Goal: Task Accomplishment & Management: Manage account settings

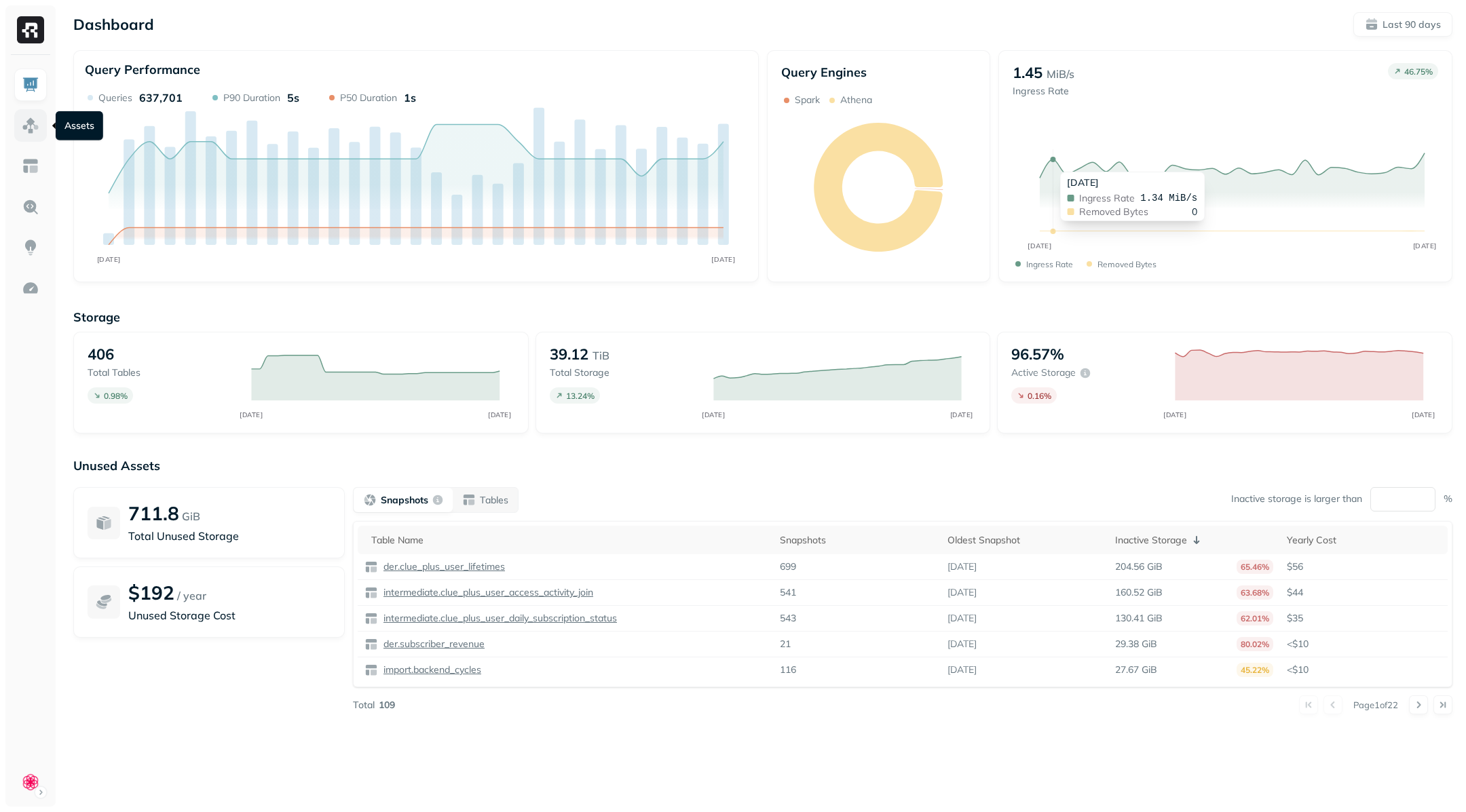
click at [29, 125] on img at bounding box center [30, 126] width 18 height 18
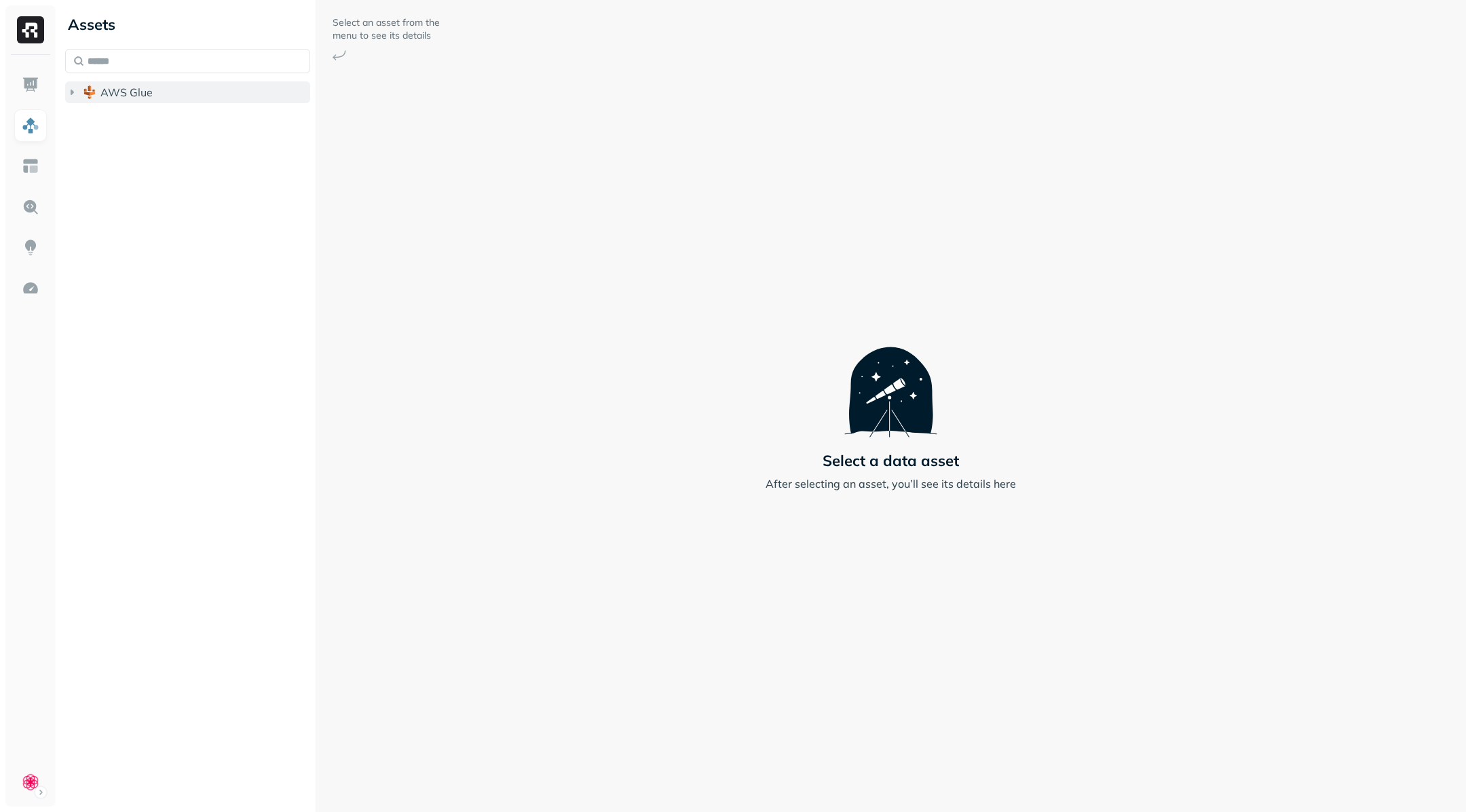
click at [74, 91] on icon "button" at bounding box center [71, 92] width 14 height 14
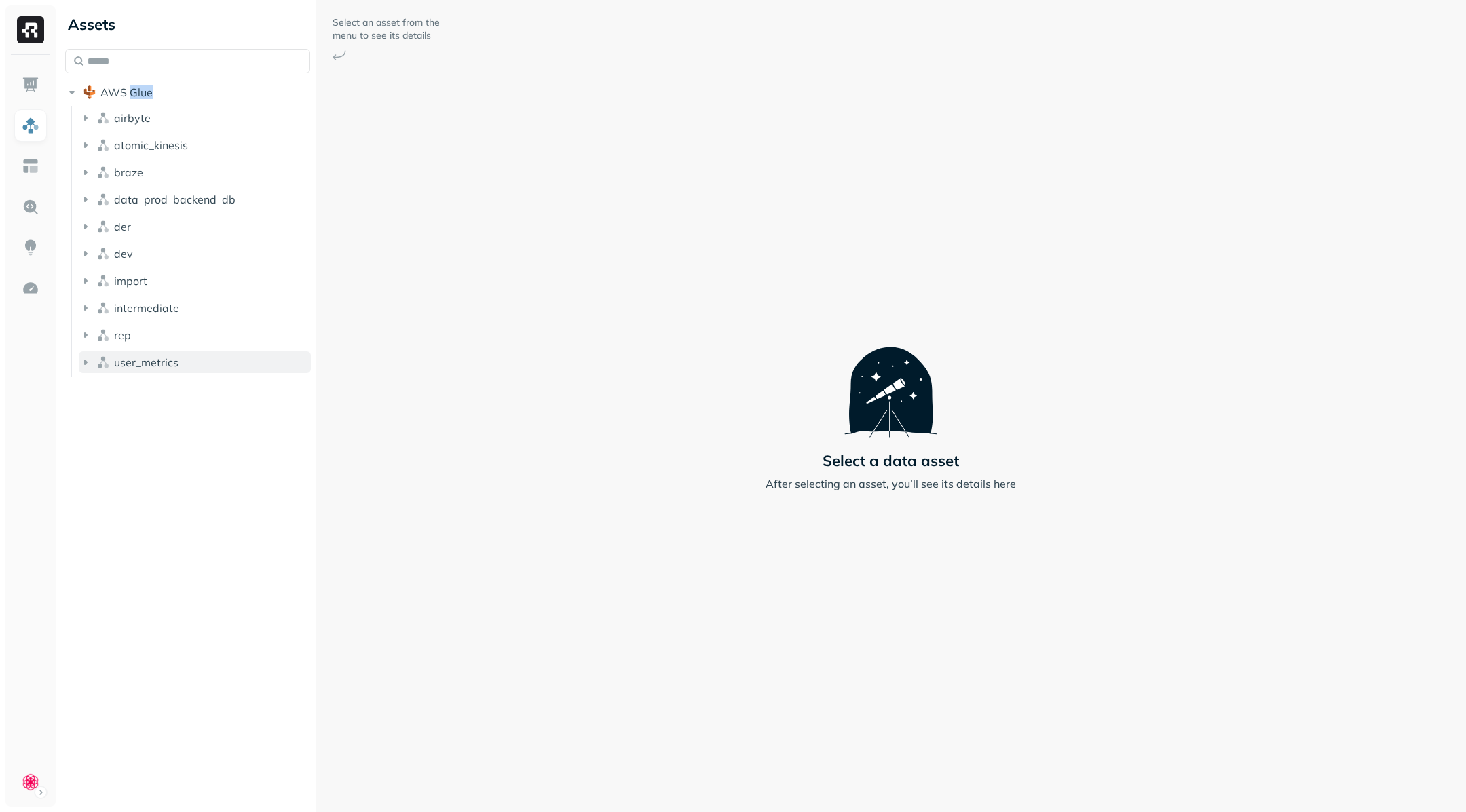
click at [87, 360] on icon "button" at bounding box center [85, 362] width 14 height 14
click at [87, 341] on icon "button" at bounding box center [85, 335] width 14 height 14
click at [91, 310] on icon "button" at bounding box center [85, 308] width 14 height 14
click at [88, 282] on icon "button" at bounding box center [85, 281] width 14 height 14
click at [87, 253] on icon "button" at bounding box center [85, 253] width 14 height 14
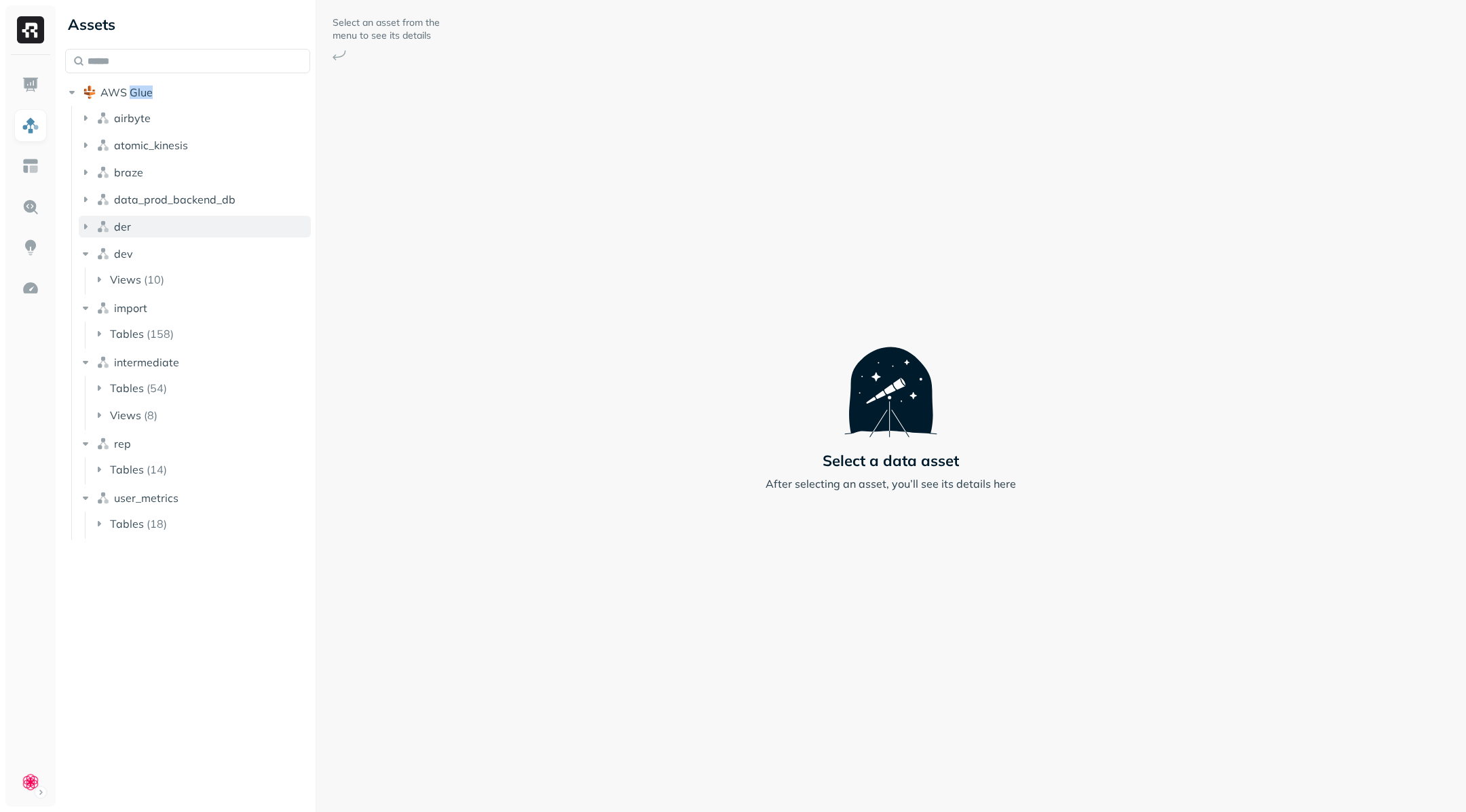
click at [87, 230] on icon "button" at bounding box center [85, 226] width 14 height 14
click at [87, 196] on icon "button" at bounding box center [85, 199] width 14 height 14
click at [87, 163] on button "braze" at bounding box center [194, 172] width 232 height 22
click at [87, 139] on icon "button" at bounding box center [85, 145] width 14 height 14
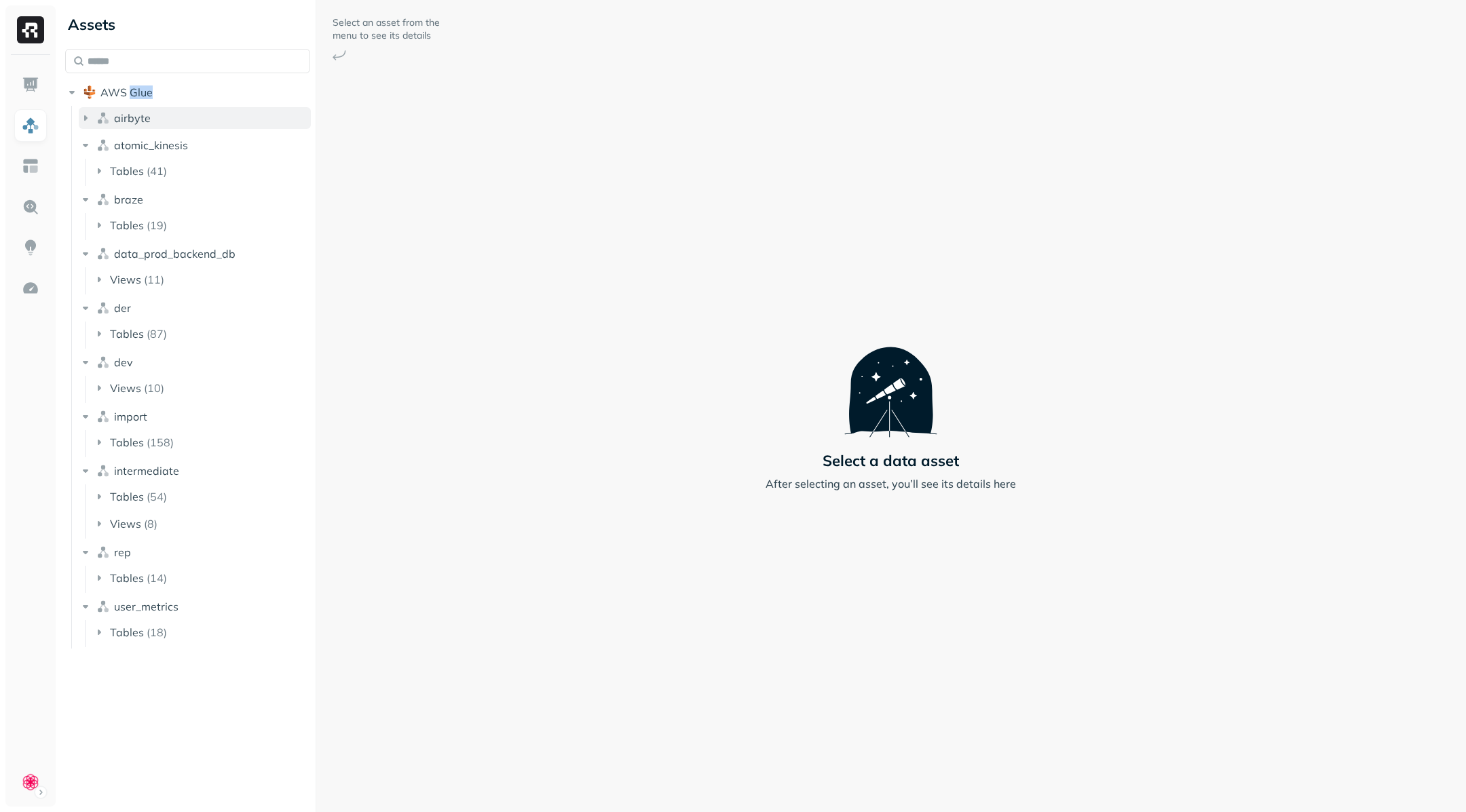
click at [87, 126] on button "airbyte" at bounding box center [194, 118] width 232 height 22
click at [133, 147] on span "Tables" at bounding box center [127, 143] width 34 height 14
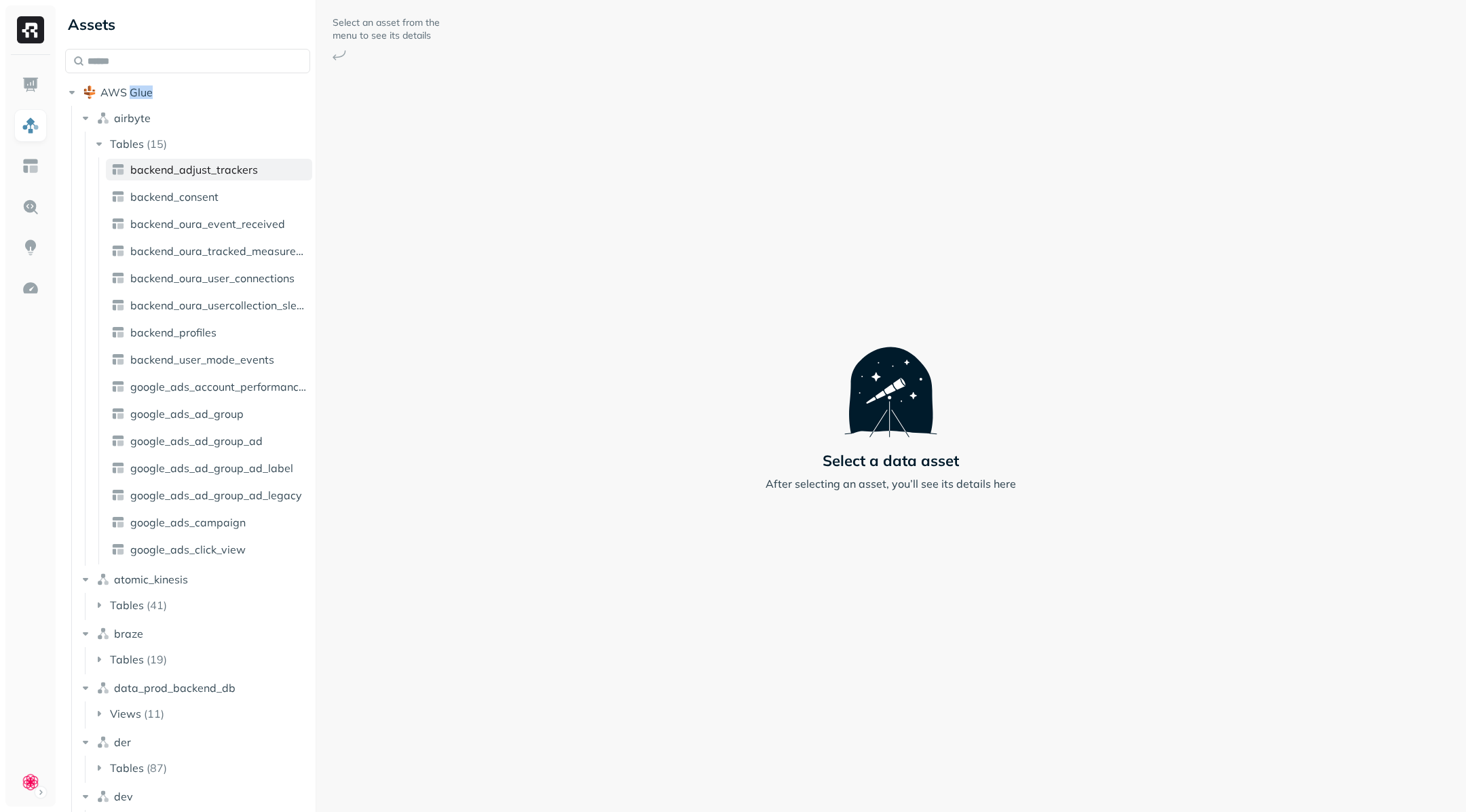
click at [184, 176] on span "backend_adjust_trackers" at bounding box center [194, 169] width 128 height 14
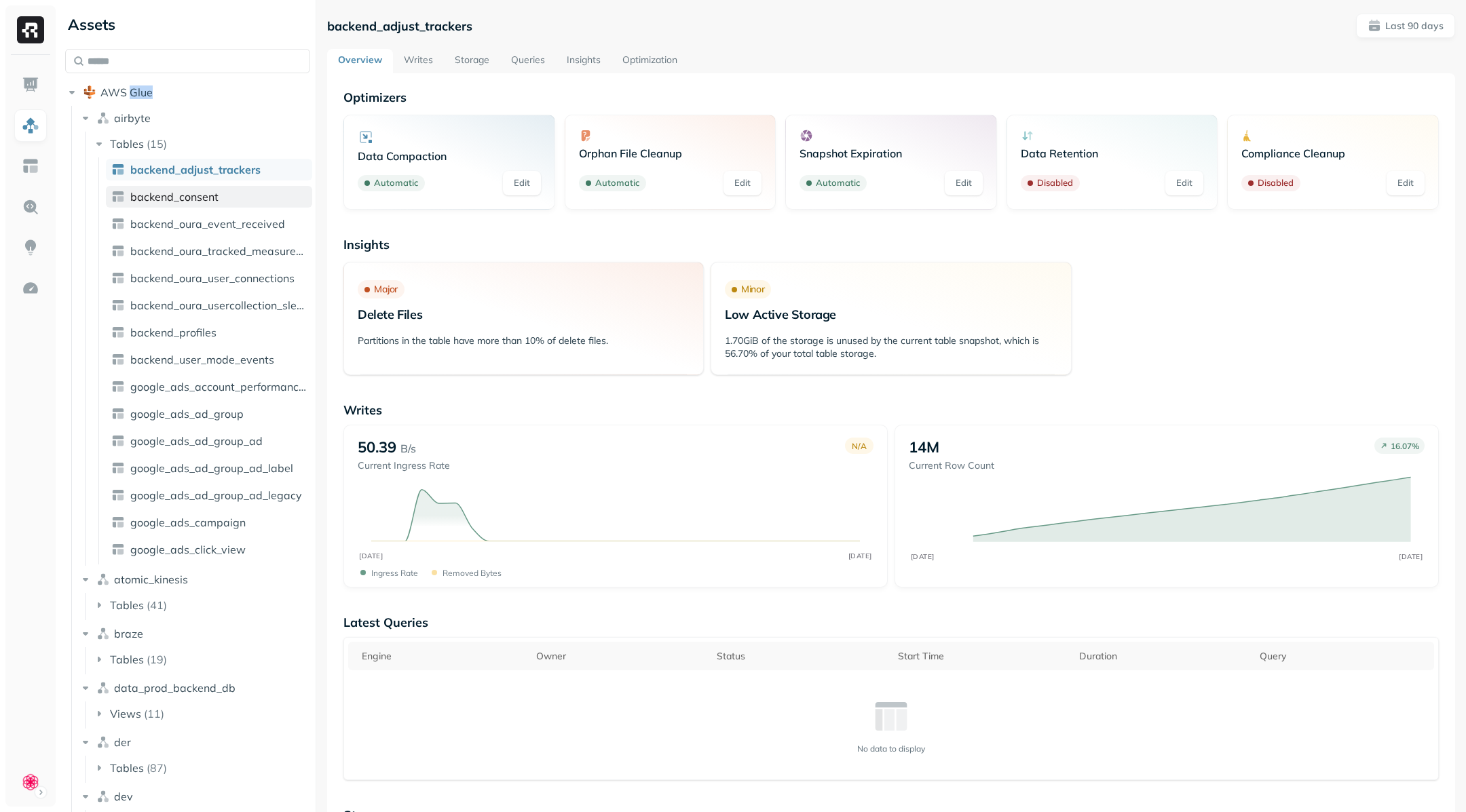
click at [175, 196] on span "backend_consent" at bounding box center [175, 196] width 88 height 14
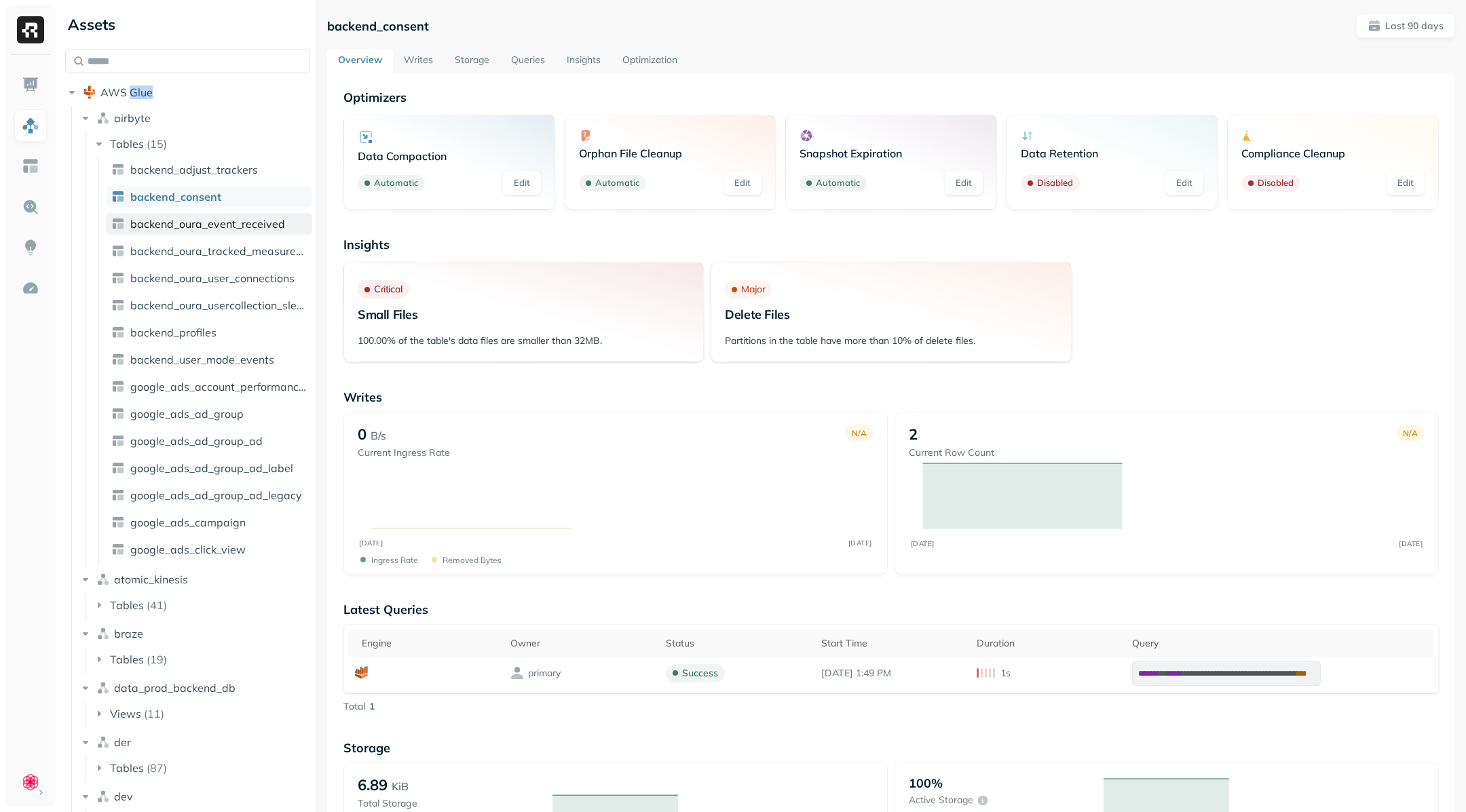
click at [181, 220] on span "backend_oura_event_received" at bounding box center [208, 224] width 155 height 14
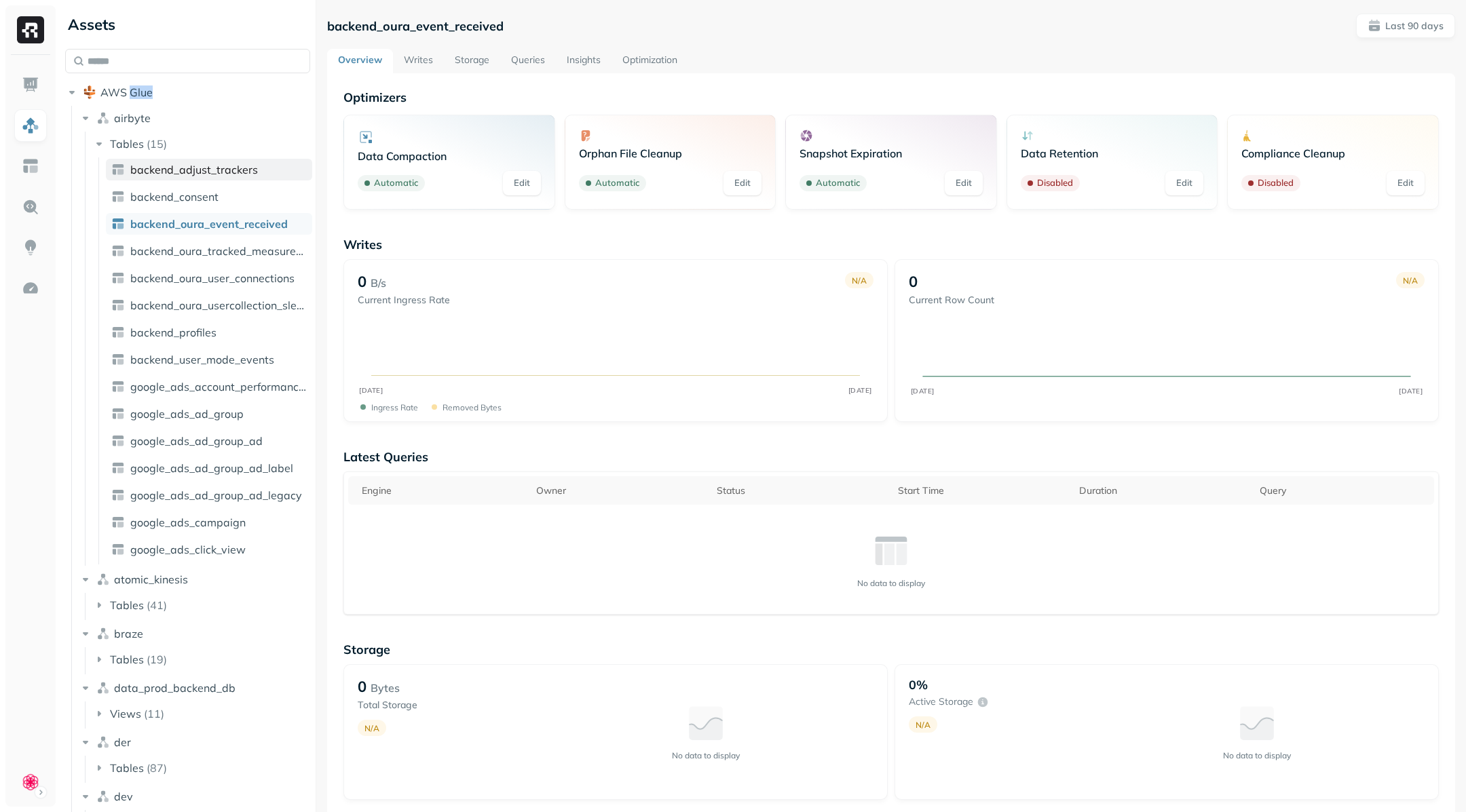
click at [187, 176] on span "backend_adjust_trackers" at bounding box center [194, 169] width 128 height 14
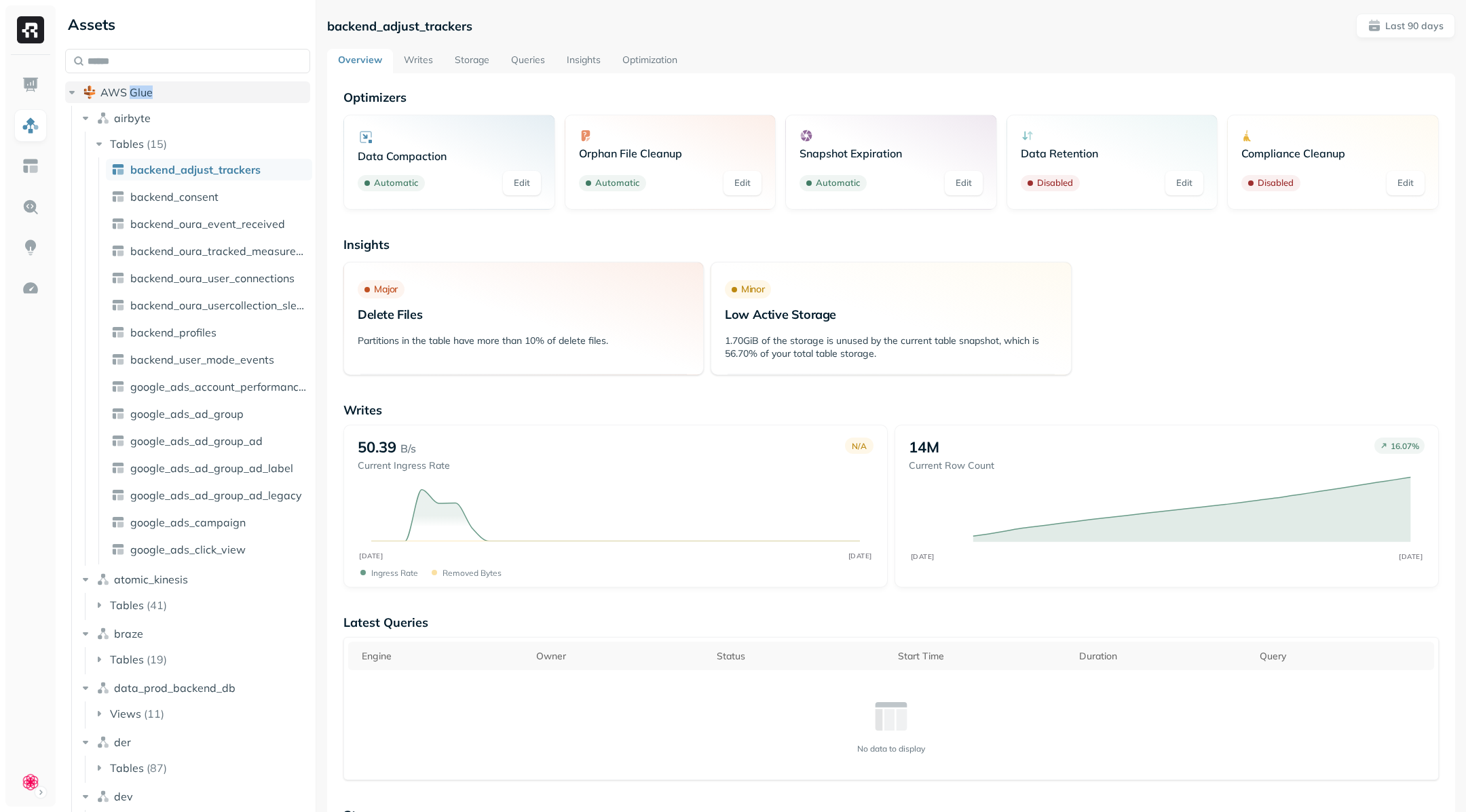
drag, startPoint x: 165, startPoint y: 90, endPoint x: 104, endPoint y: 87, distance: 61.1
click at [104, 87] on button "AWS Glue" at bounding box center [188, 92] width 245 height 22
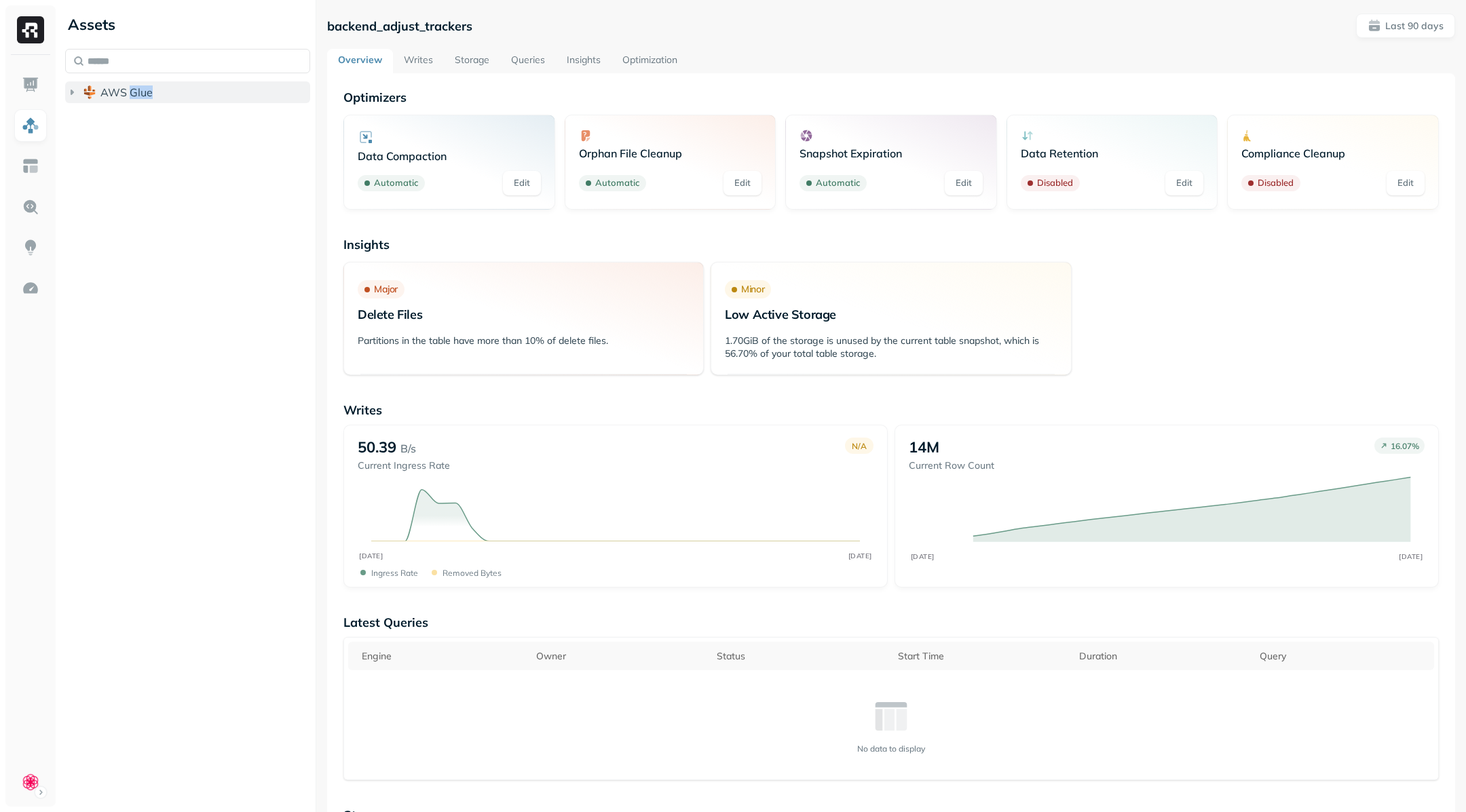
click at [116, 99] on button "AWS Glue" at bounding box center [188, 92] width 245 height 22
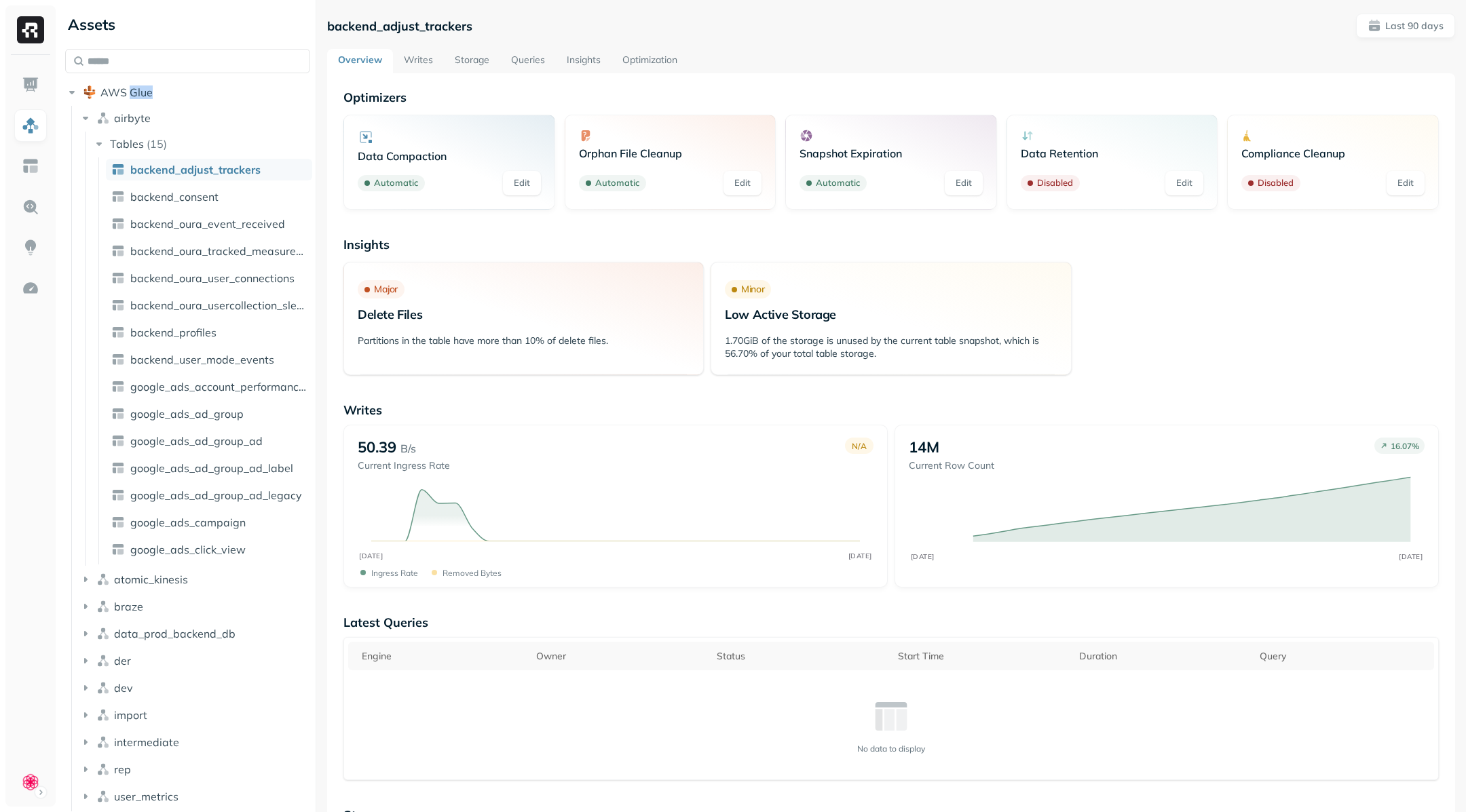
click at [152, 173] on span "backend_adjust_trackers" at bounding box center [196, 169] width 131 height 14
click at [531, 59] on link "Queries" at bounding box center [528, 61] width 55 height 24
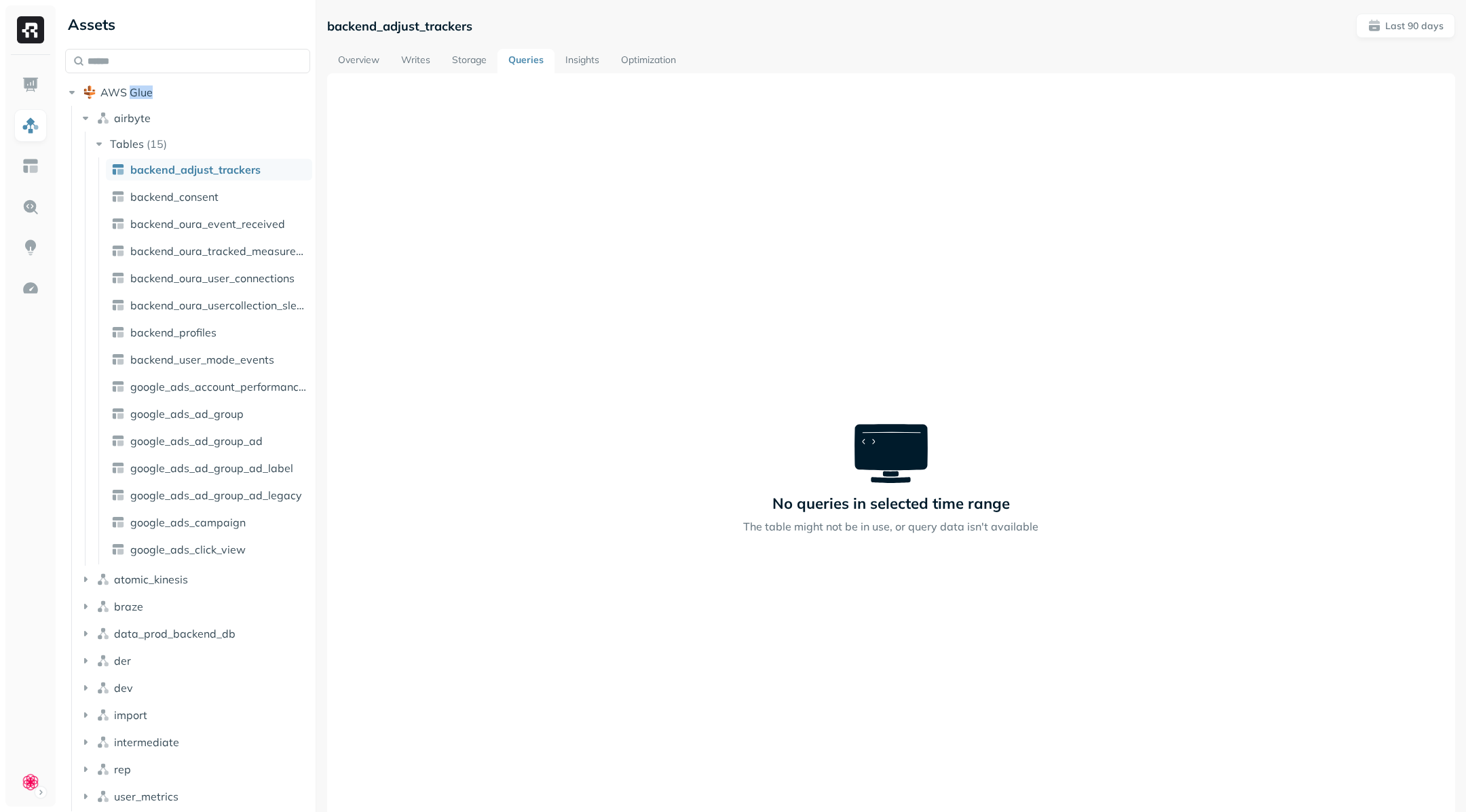
click at [487, 60] on link "Storage" at bounding box center [469, 61] width 56 height 24
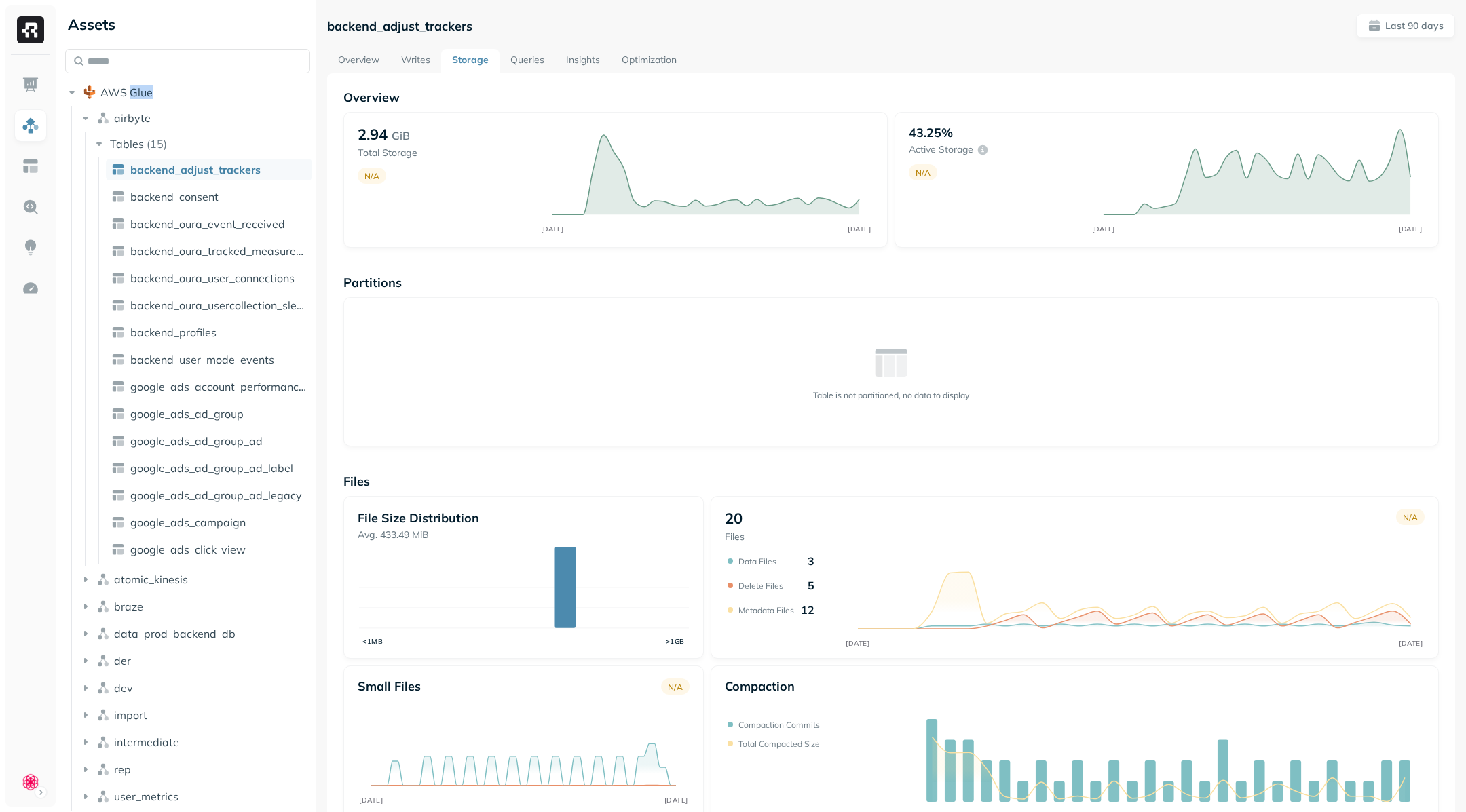
click at [662, 55] on link "Optimization" at bounding box center [650, 61] width 77 height 24
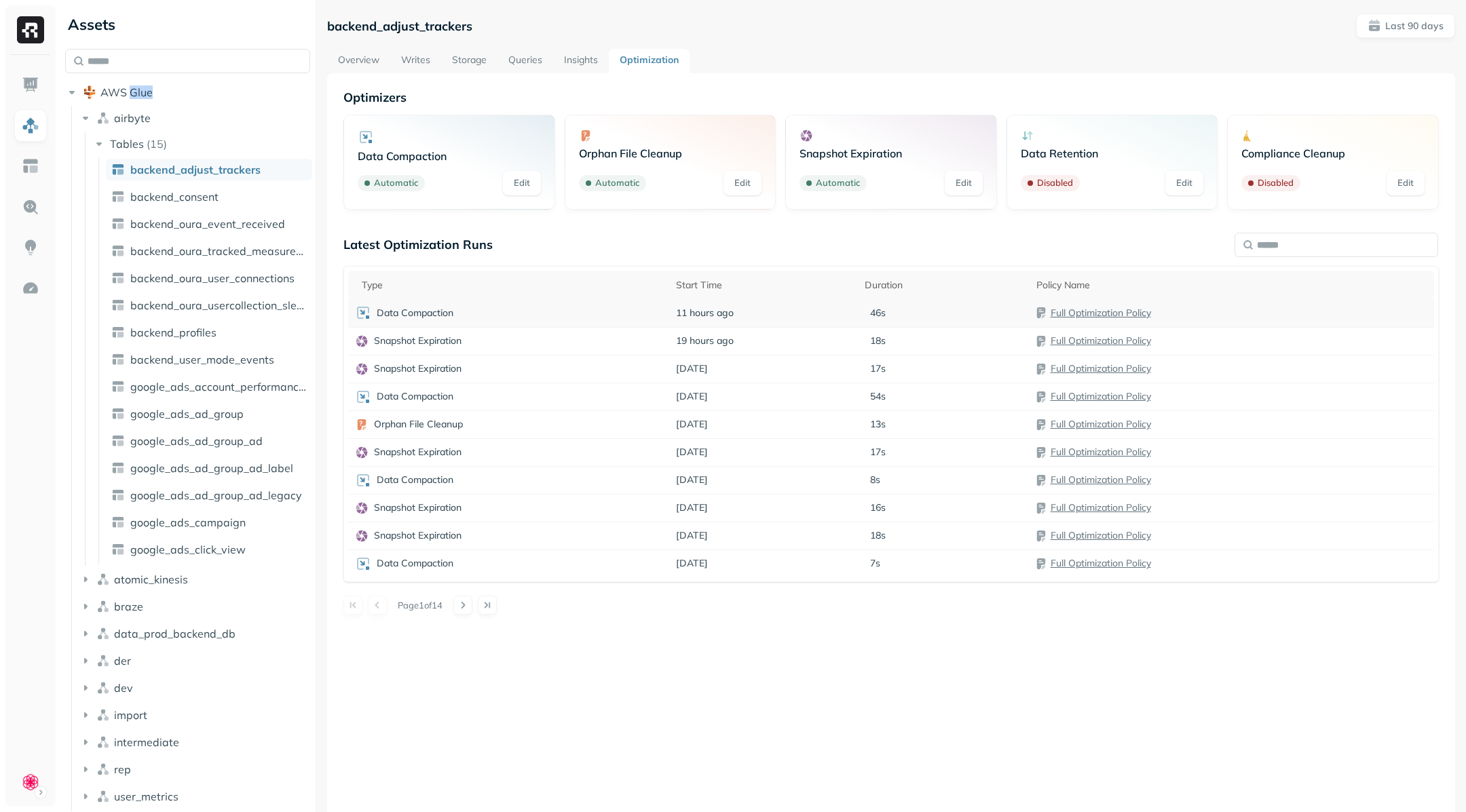
click at [1133, 313] on link "Full Optimization Policy" at bounding box center [1100, 313] width 100 height 12
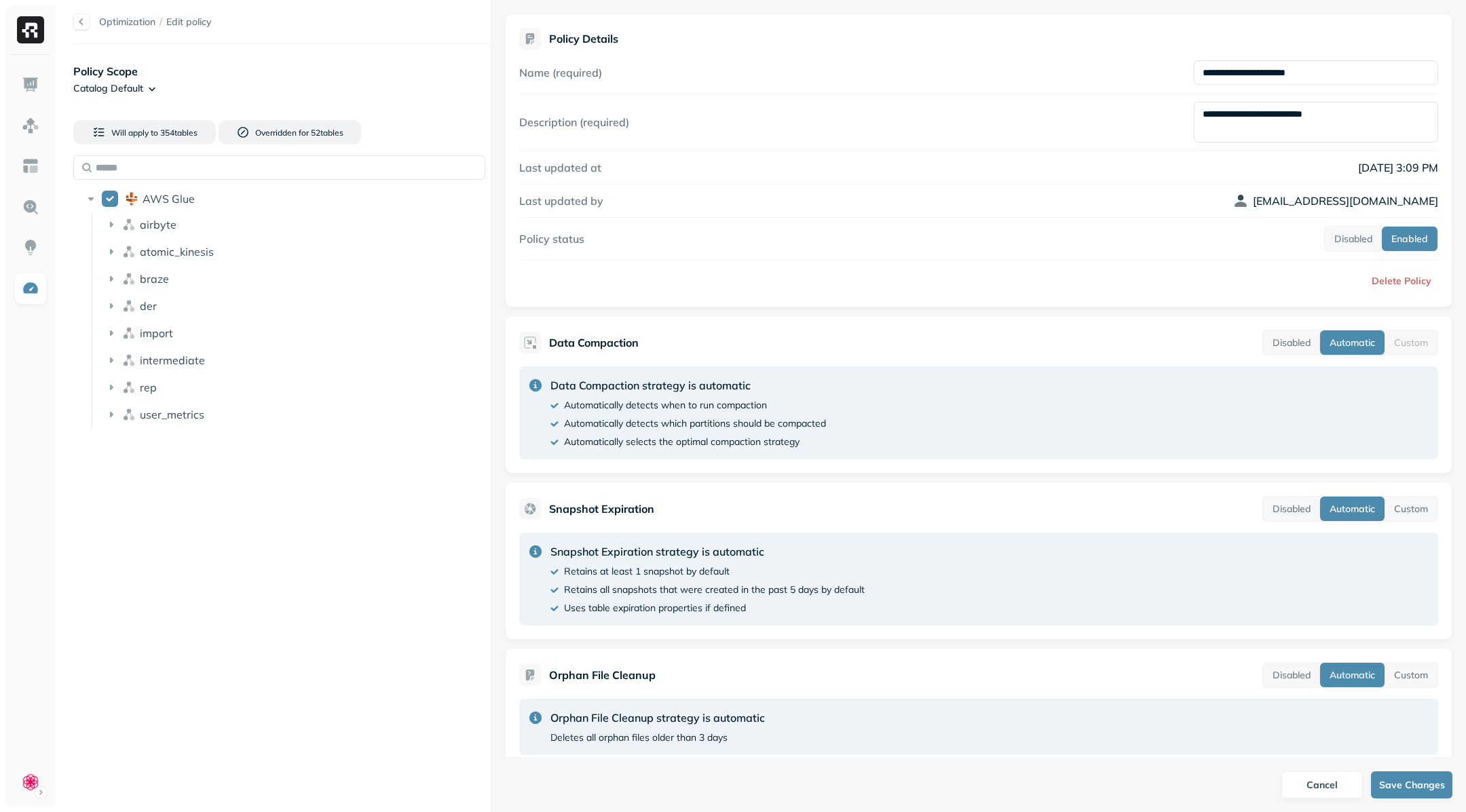
click at [150, 79] on html "**********" at bounding box center [733, 406] width 1466 height 812
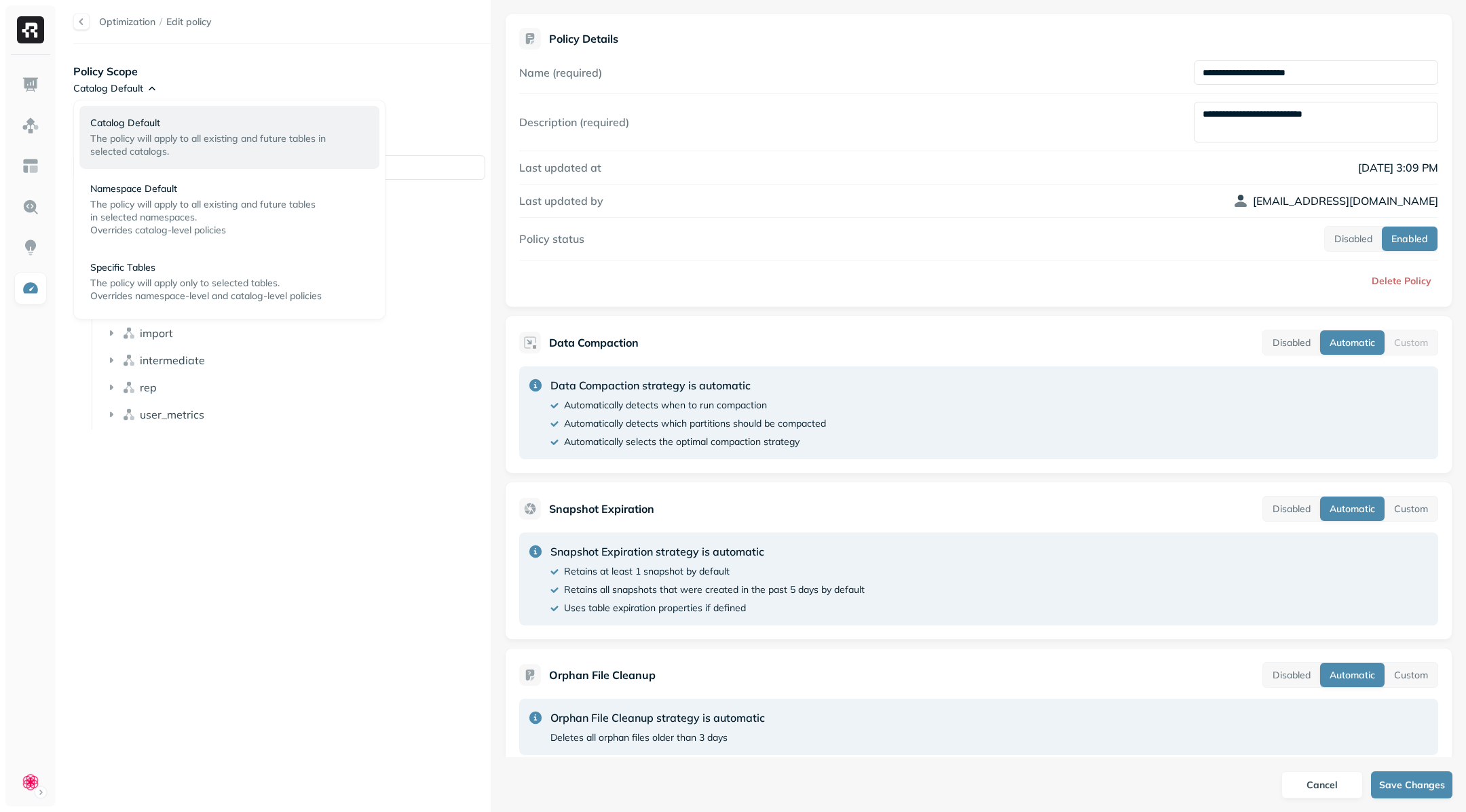
click at [150, 511] on html "**********" at bounding box center [733, 406] width 1466 height 812
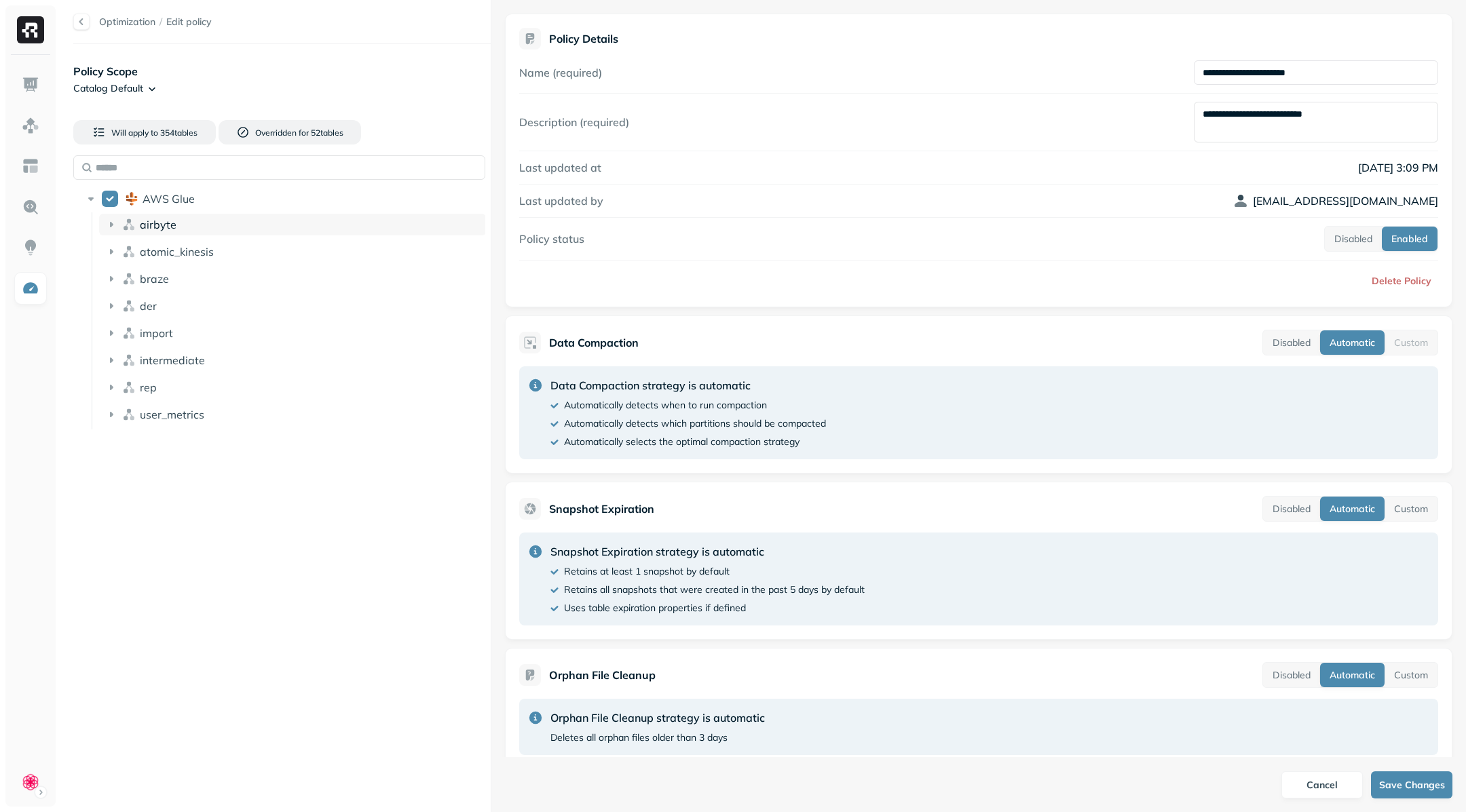
click at [117, 228] on icon at bounding box center [111, 224] width 14 height 14
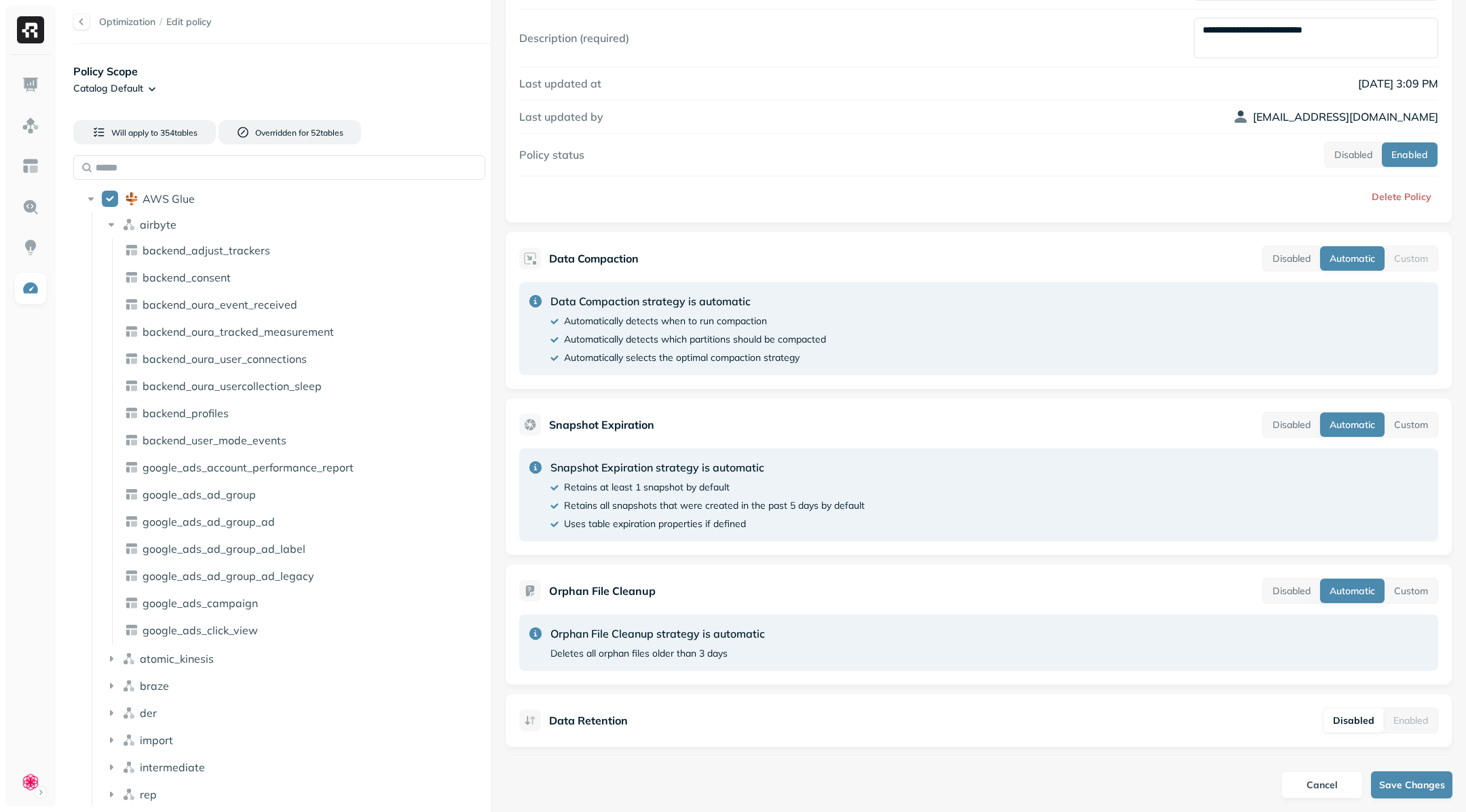
scroll to position [81, 0]
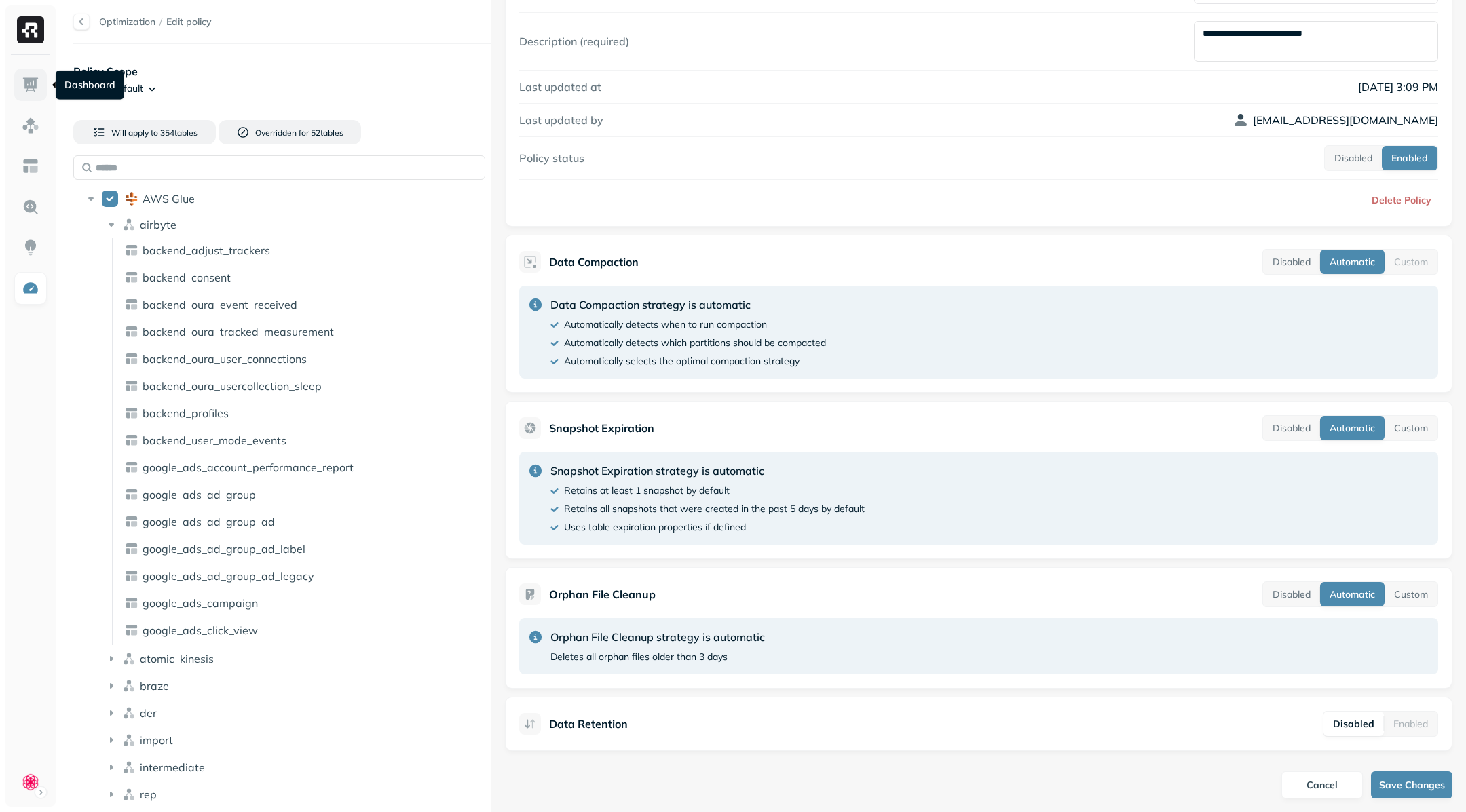
click at [33, 81] on img at bounding box center [30, 85] width 18 height 18
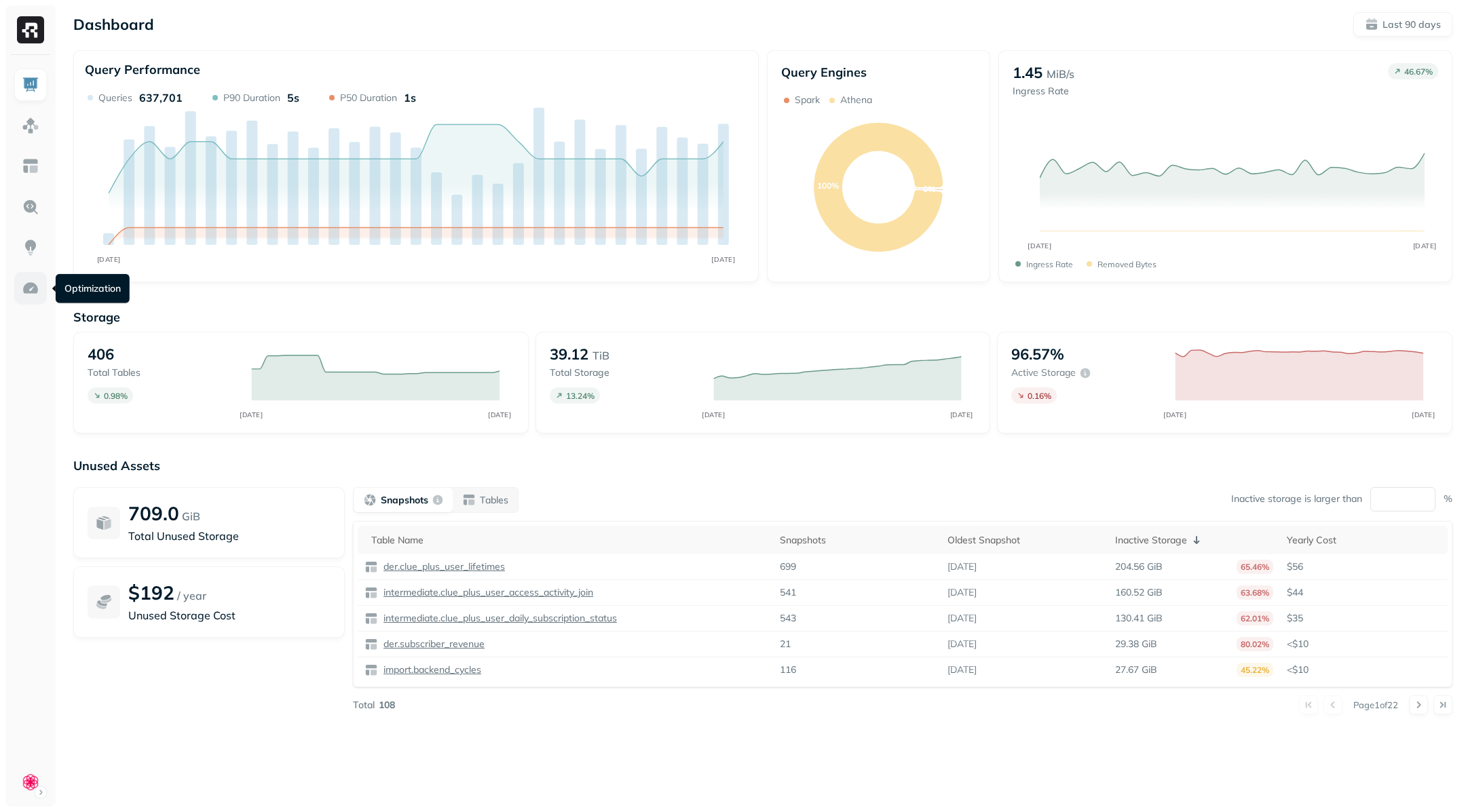
click at [24, 283] on img at bounding box center [30, 289] width 18 height 18
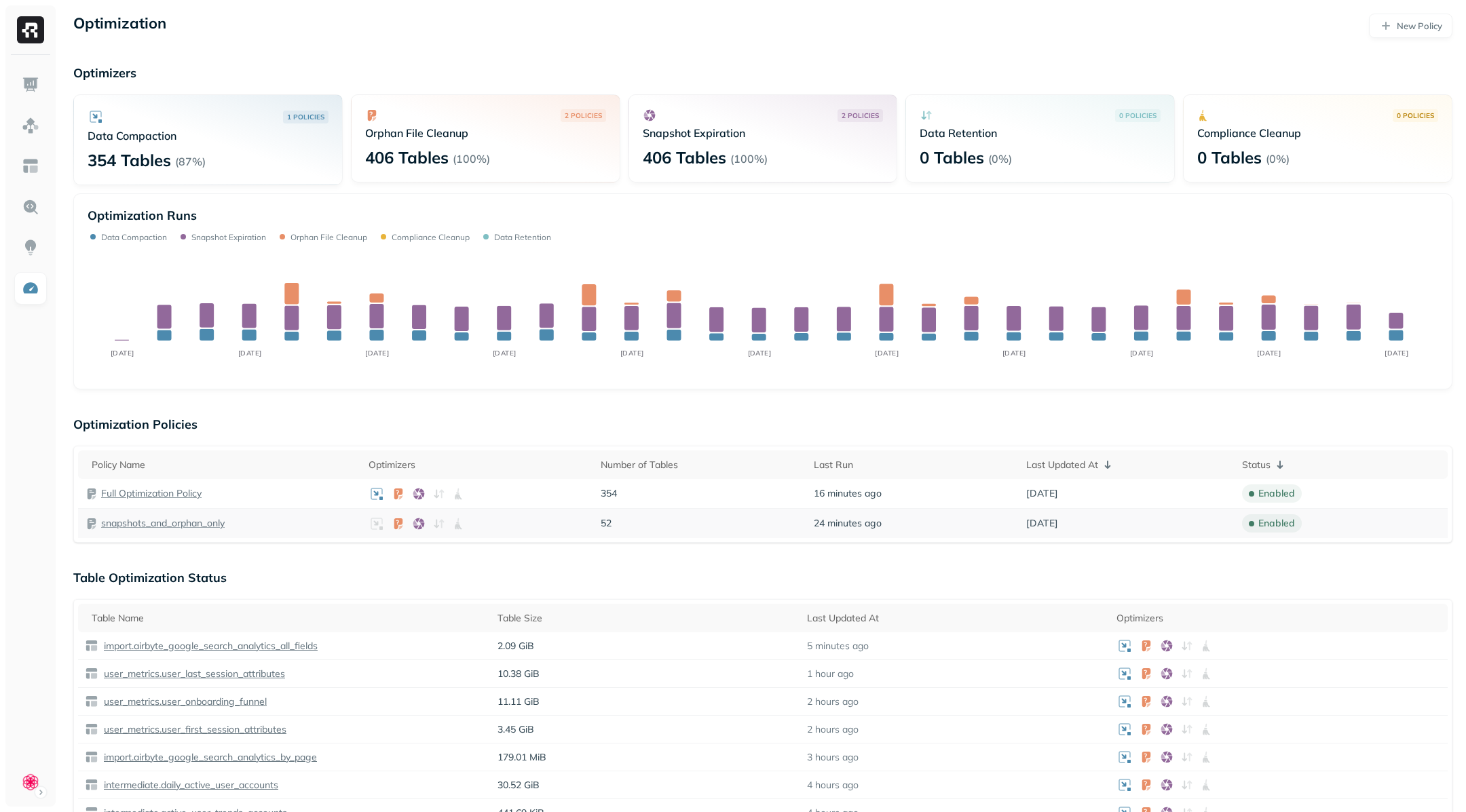
click at [196, 525] on p "snapshots_and_orphan_only" at bounding box center [163, 523] width 124 height 13
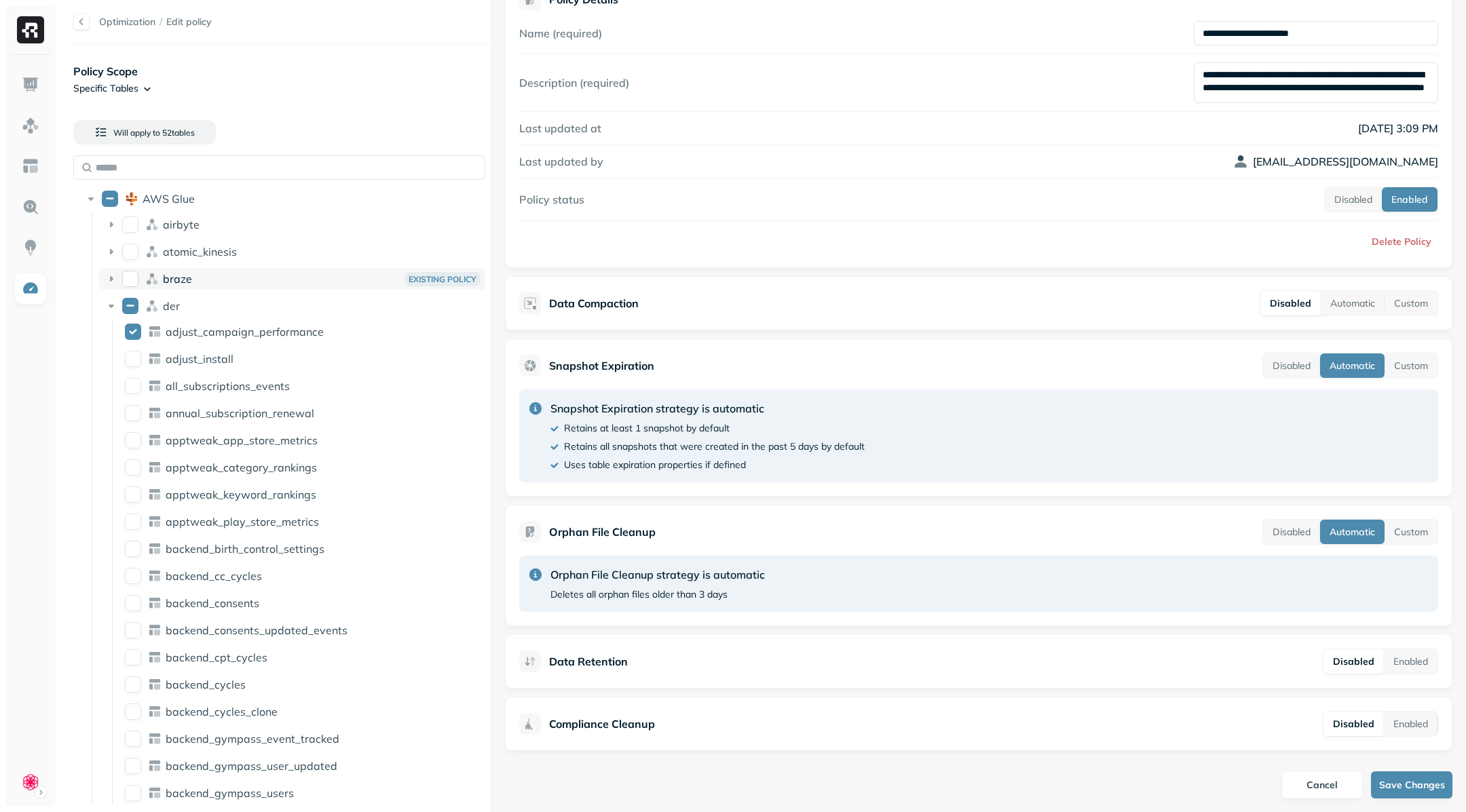
click at [108, 284] on icon at bounding box center [111, 278] width 14 height 14
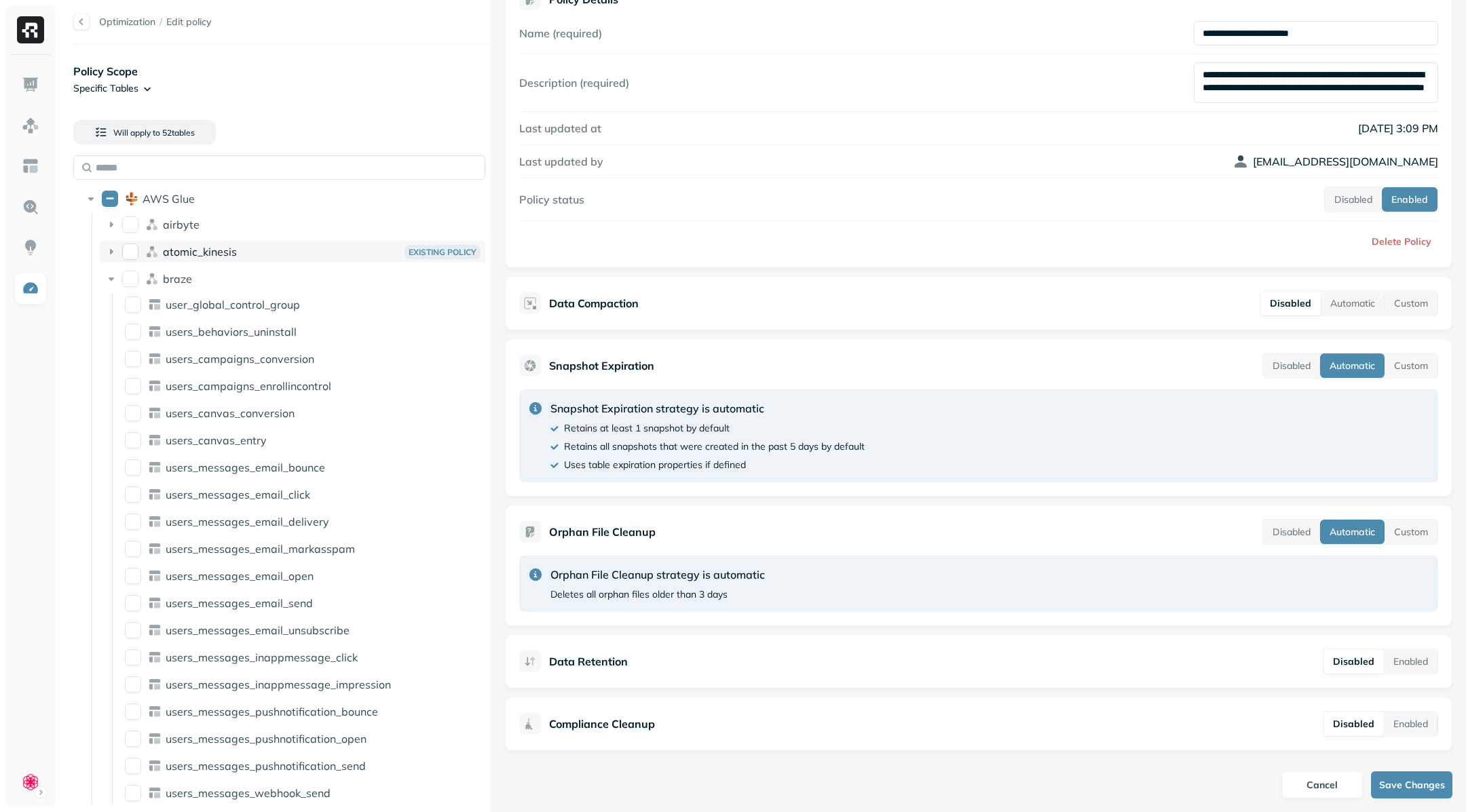
click at [115, 242] on div "atomic_kinesis Existing Policy" at bounding box center [293, 251] width 387 height 22
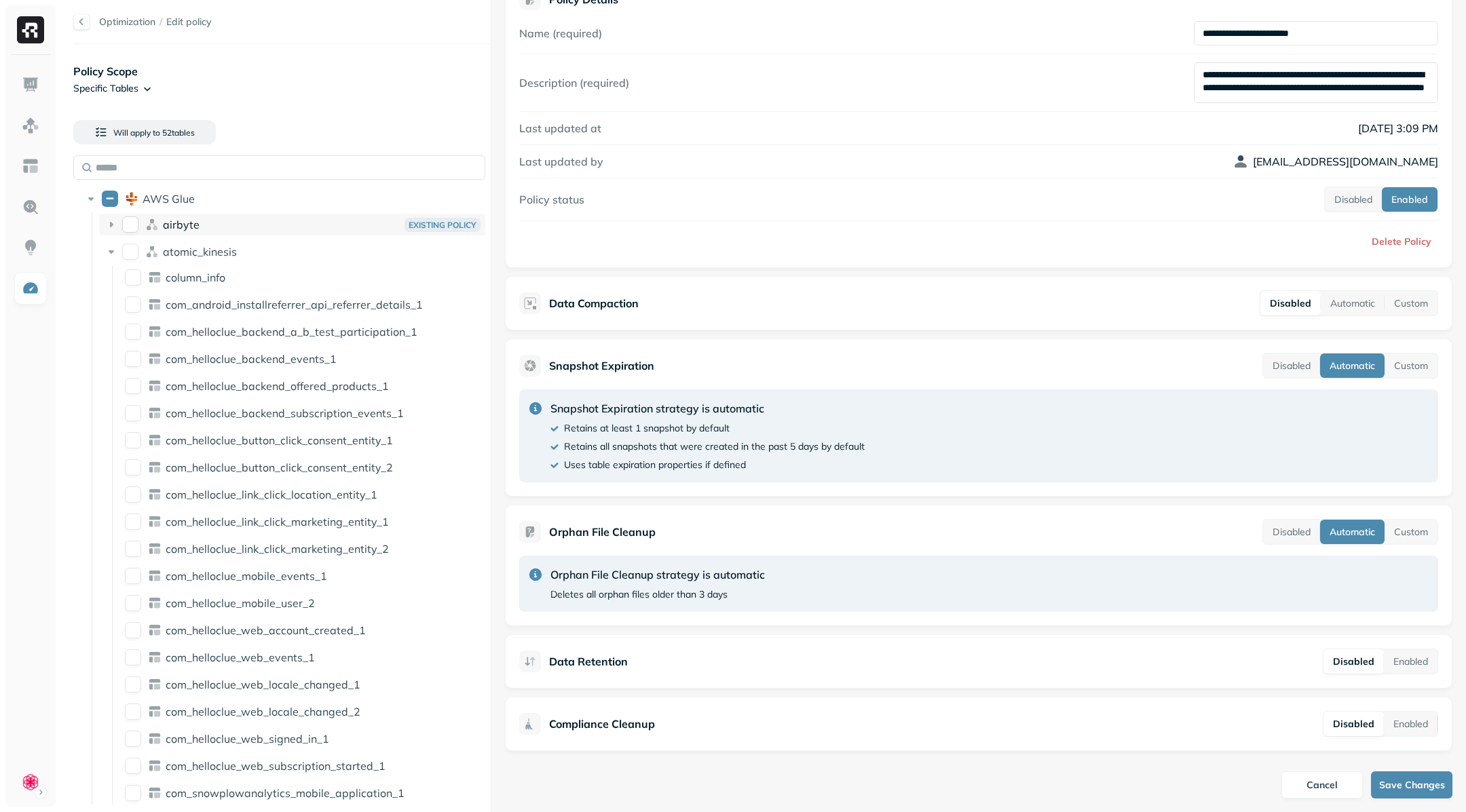
click at [113, 228] on icon at bounding box center [111, 224] width 14 height 14
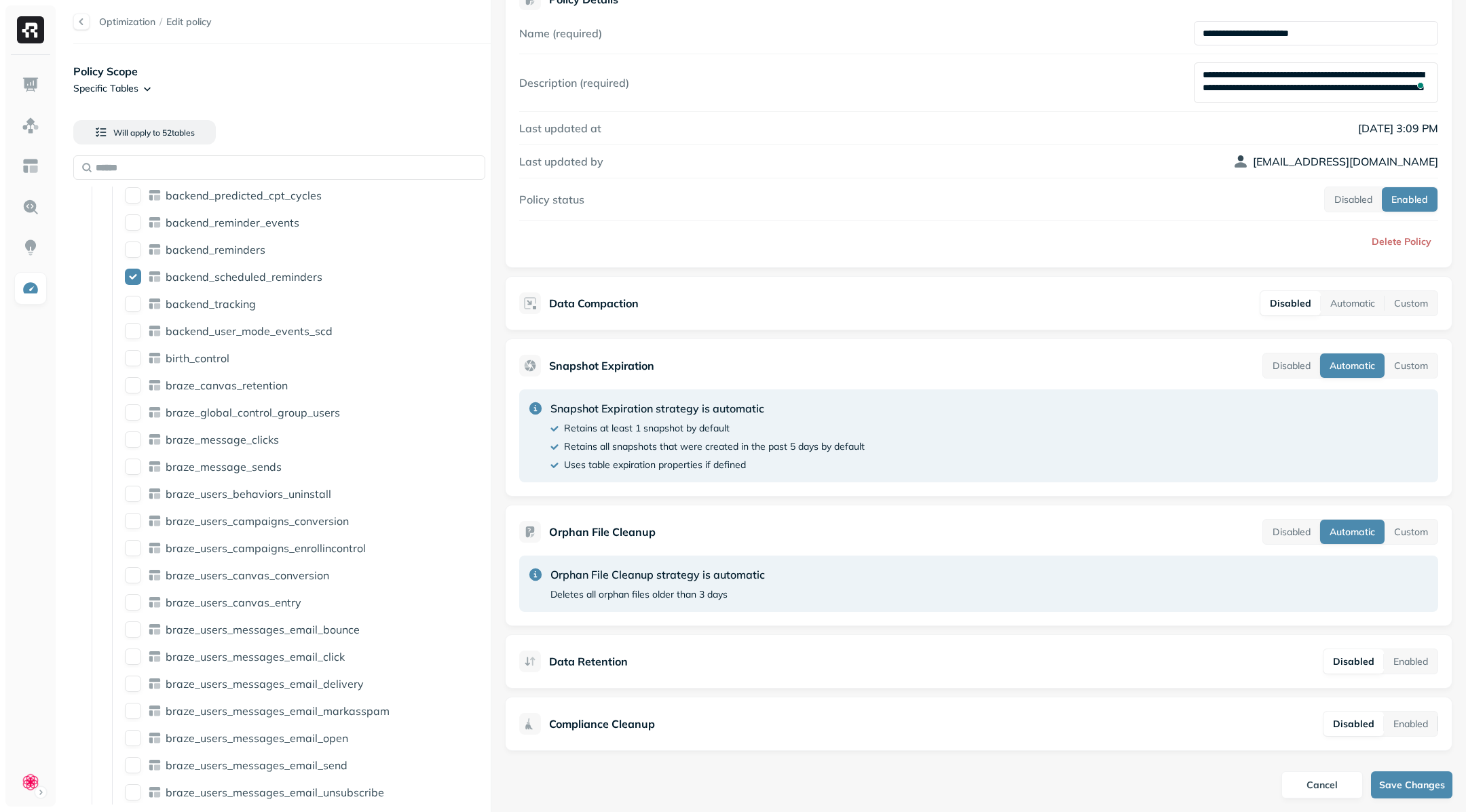
scroll to position [10, 0]
drag, startPoint x: 1201, startPoint y: 71, endPoint x: 1386, endPoint y: 95, distance: 186.6
click at [1172, 95] on textarea "**********" at bounding box center [1316, 83] width 245 height 41
click at [1172, 95] on textarea "**********" at bounding box center [1316, 83] width 245 height 41
click at [993, 77] on div "**********" at bounding box center [979, 83] width 919 height 41
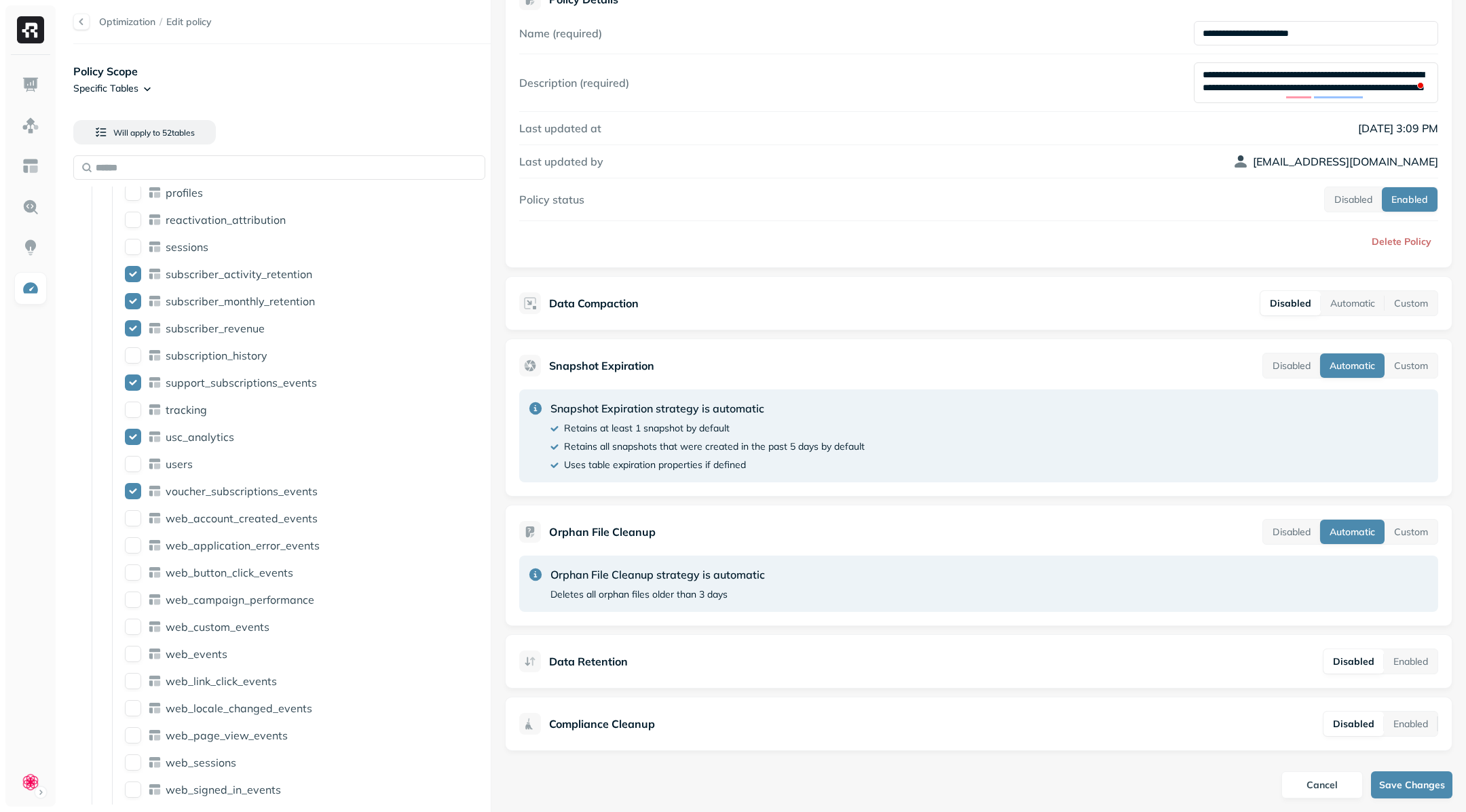
scroll to position [4000, 0]
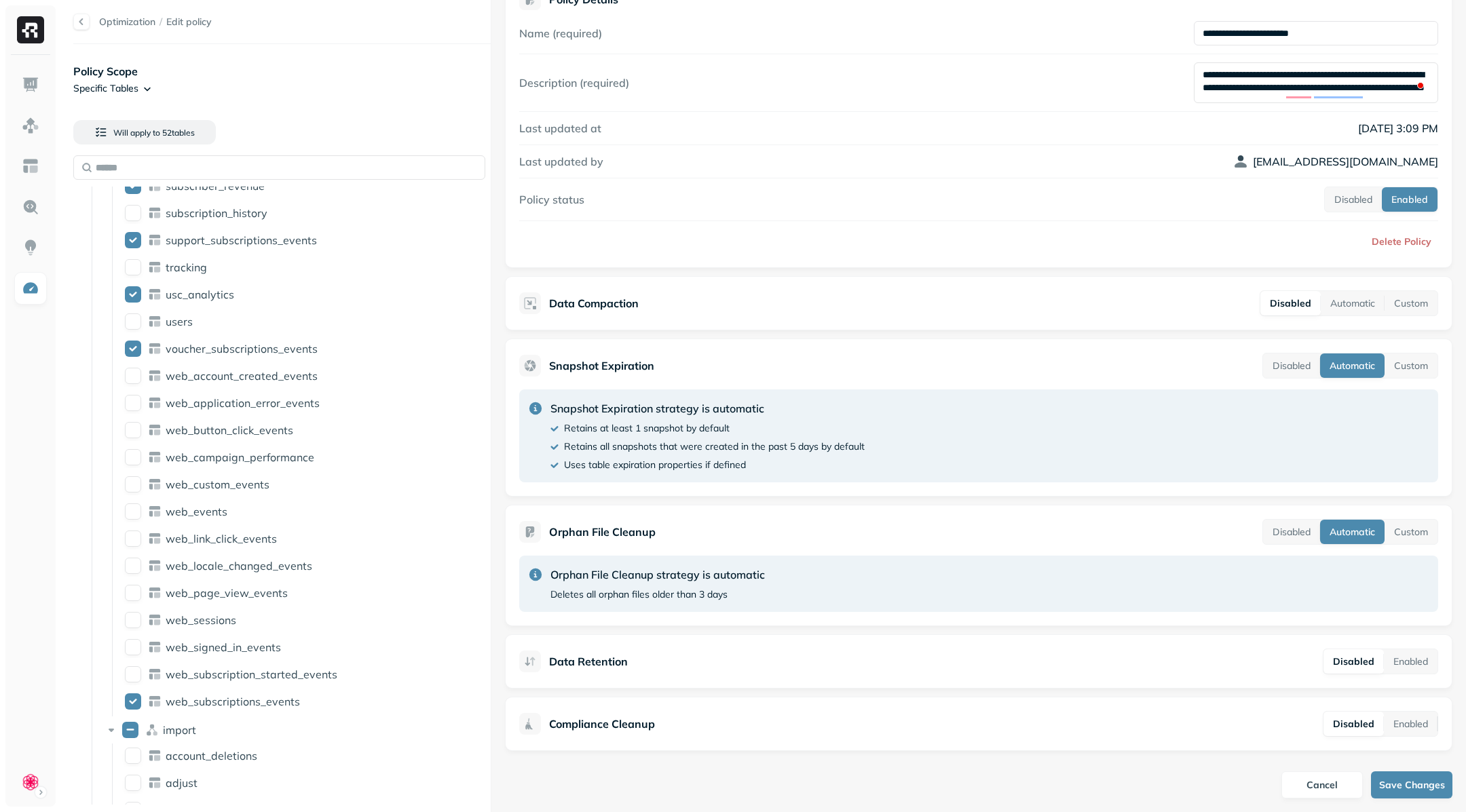
click at [81, 27] on div at bounding box center [81, 22] width 16 height 16
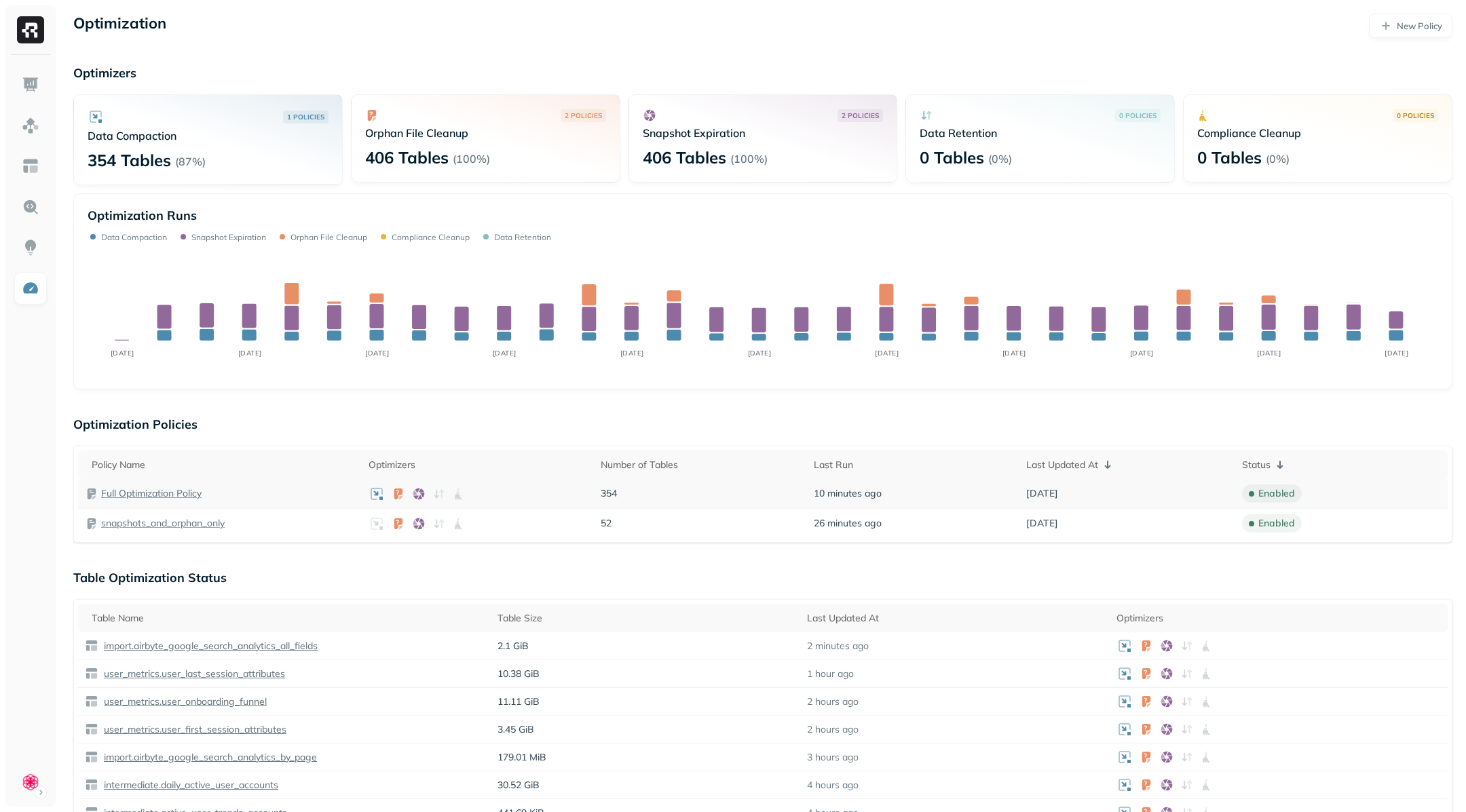
click at [157, 492] on p "Full Optimization Policy" at bounding box center [151, 494] width 100 height 13
